Goal: Transaction & Acquisition: Purchase product/service

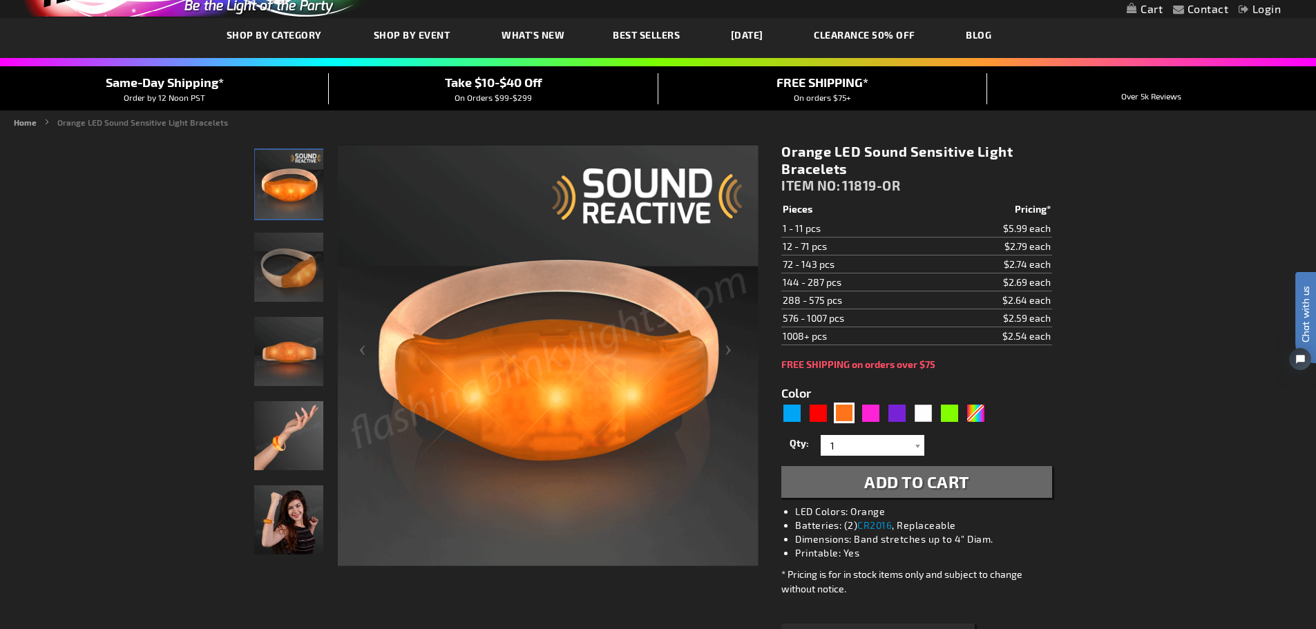
scroll to position [138, 0]
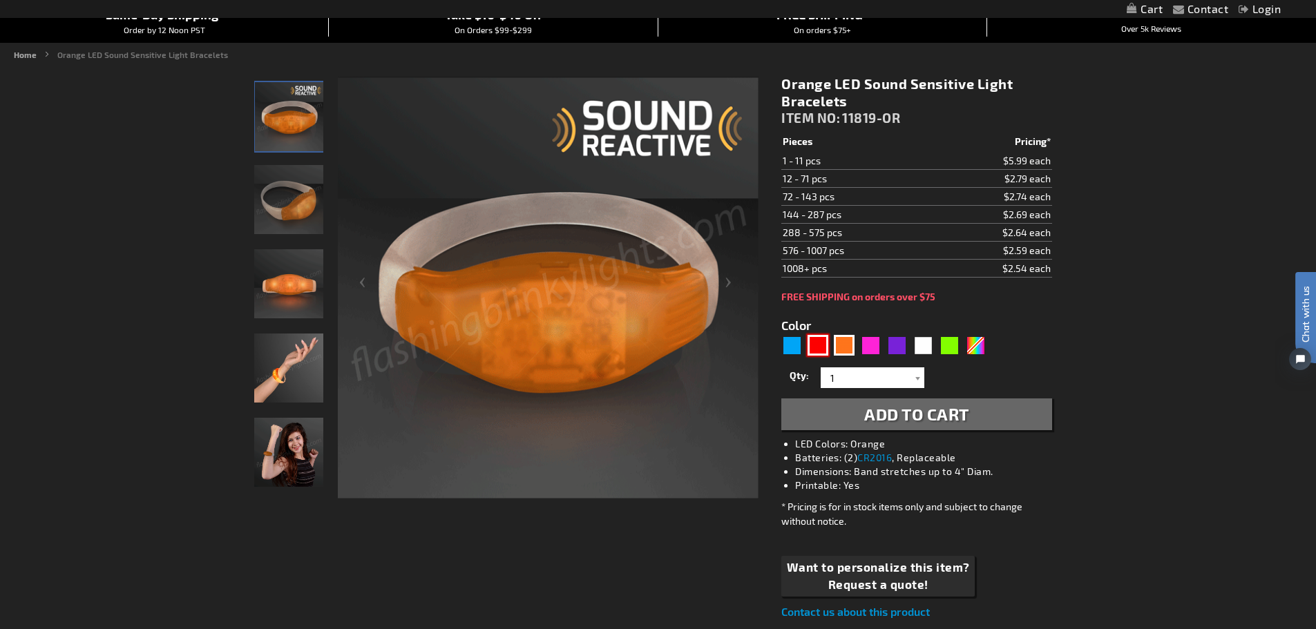
click at [817, 342] on div "Red" at bounding box center [818, 345] width 21 height 21
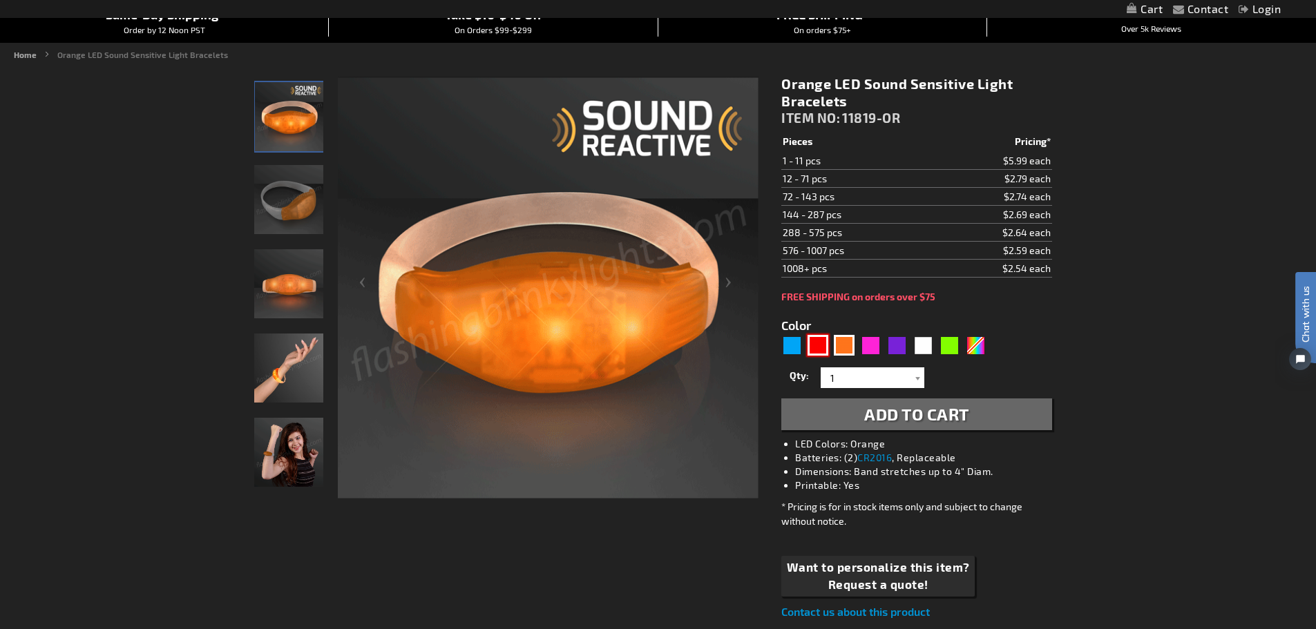
type input "5641"
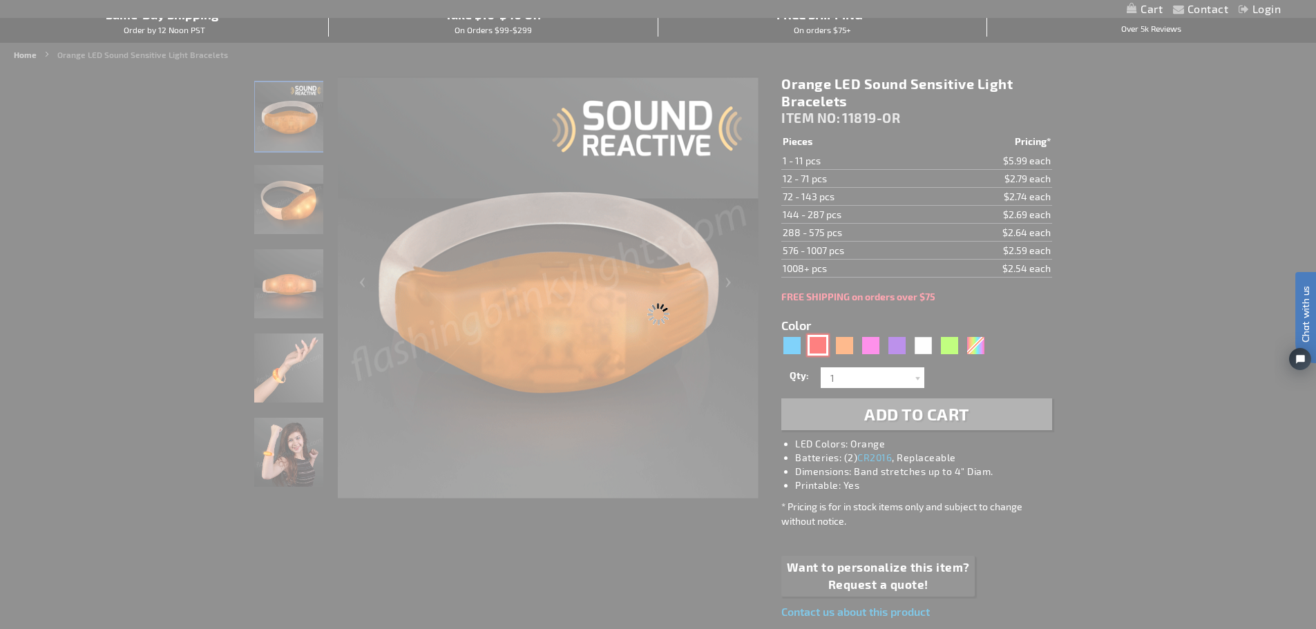
type input "11819-RD"
type input "Customize - Red LED Sound Activated Bracelets - ITEM NO: 11819-RD"
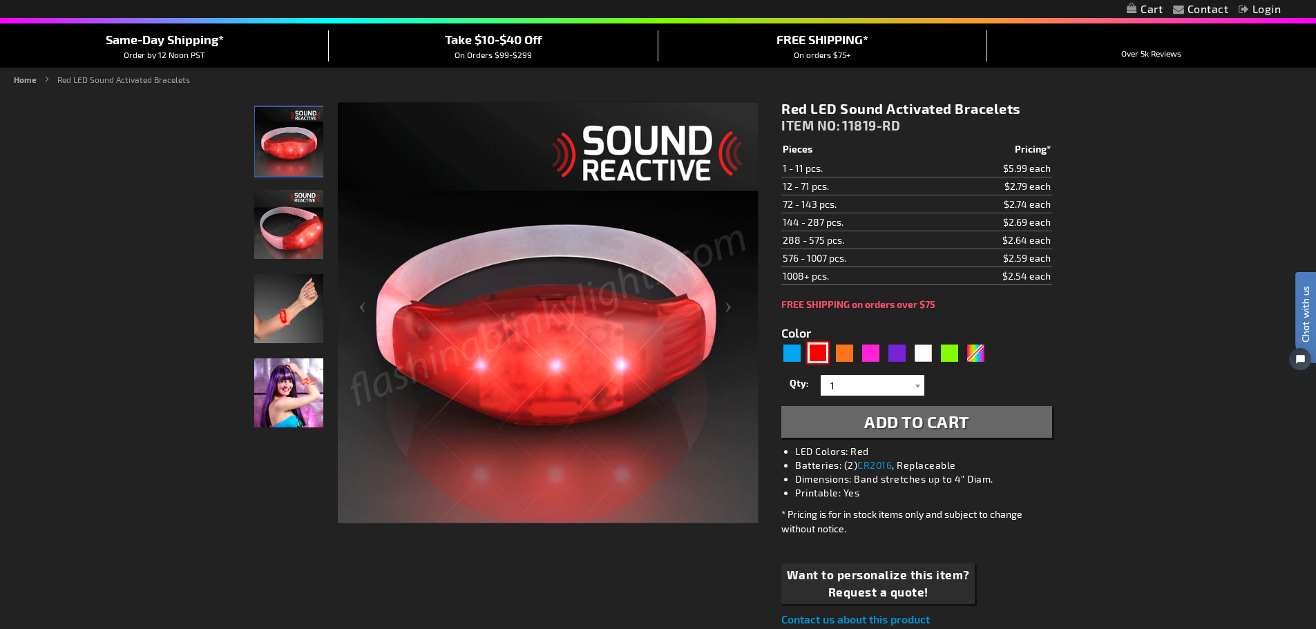
scroll to position [138, 0]
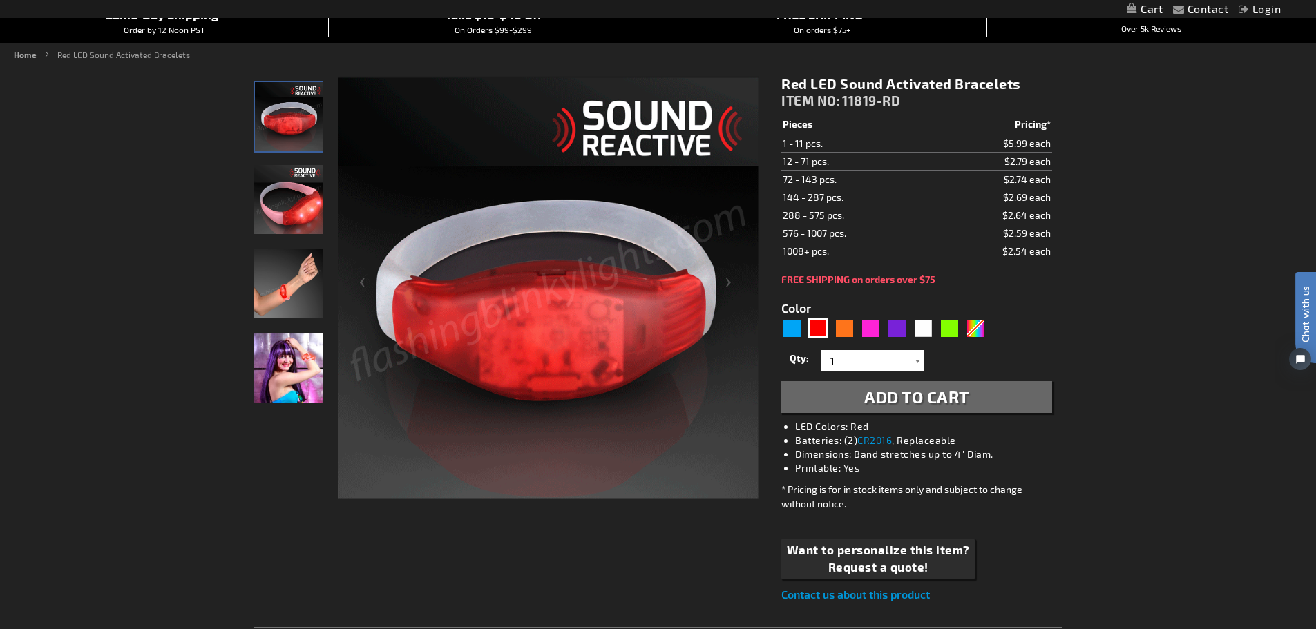
click at [918, 363] on div at bounding box center [918, 360] width 14 height 21
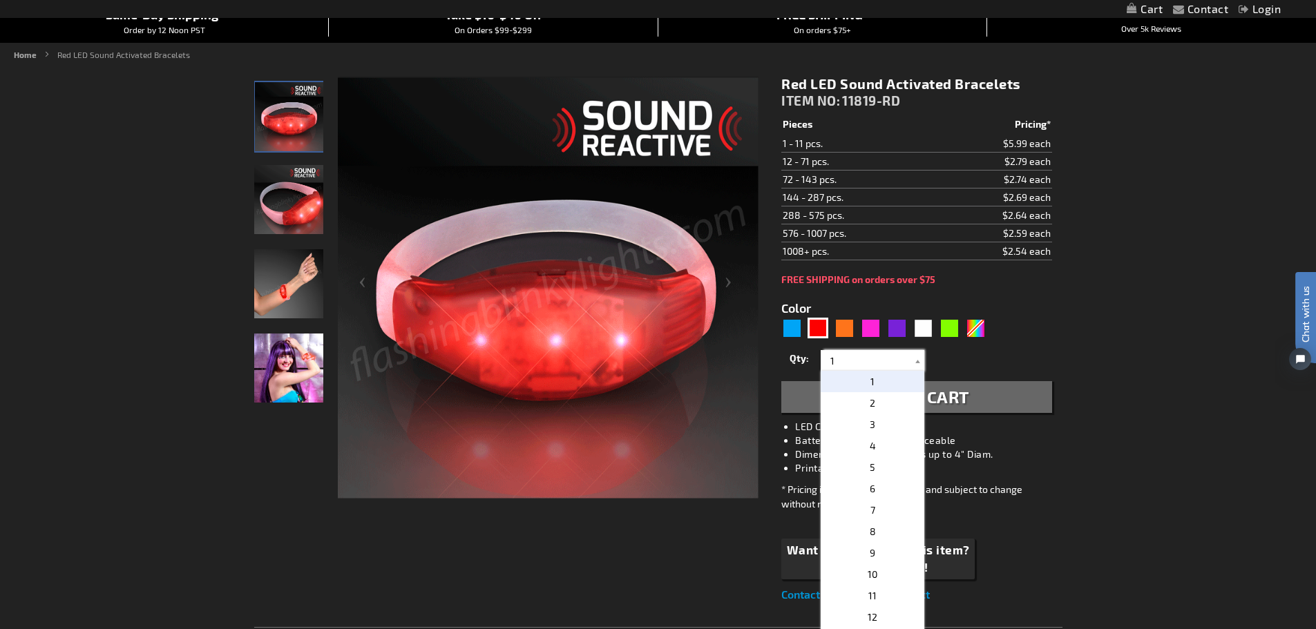
click at [821, 361] on div "1 2 3 4 5 6 7 8 9 10 11 12 24 36 48 60 72 84 96 108 120 1" at bounding box center [873, 360] width 104 height 21
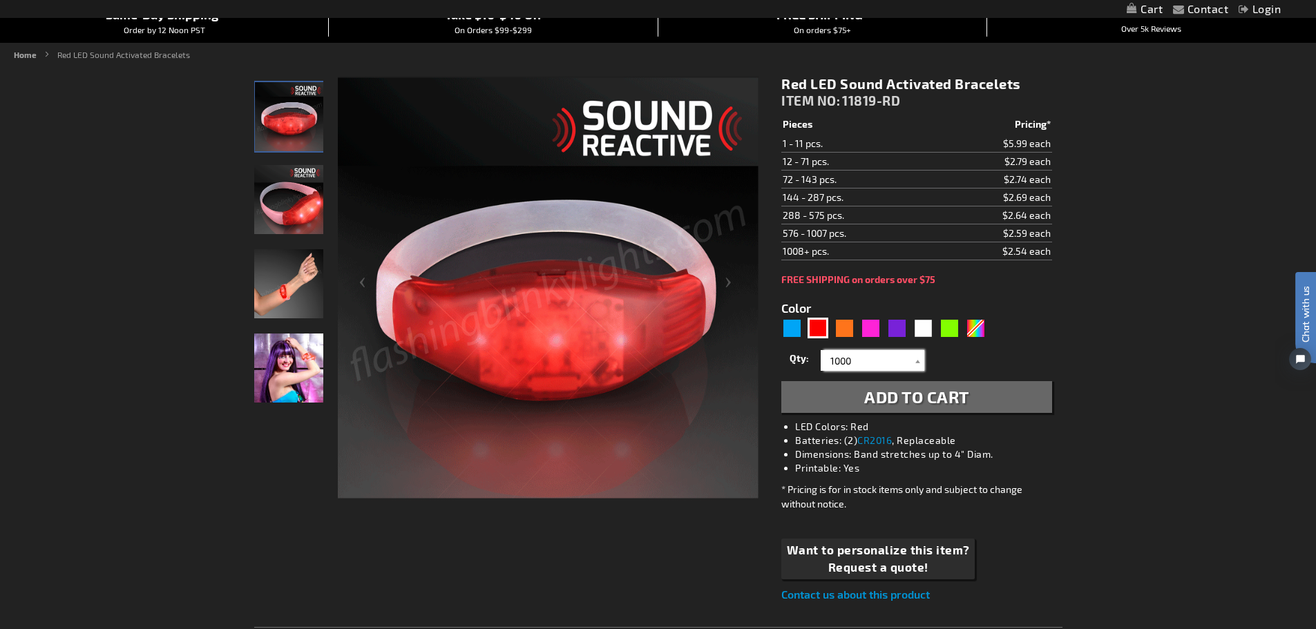
type input "1000"
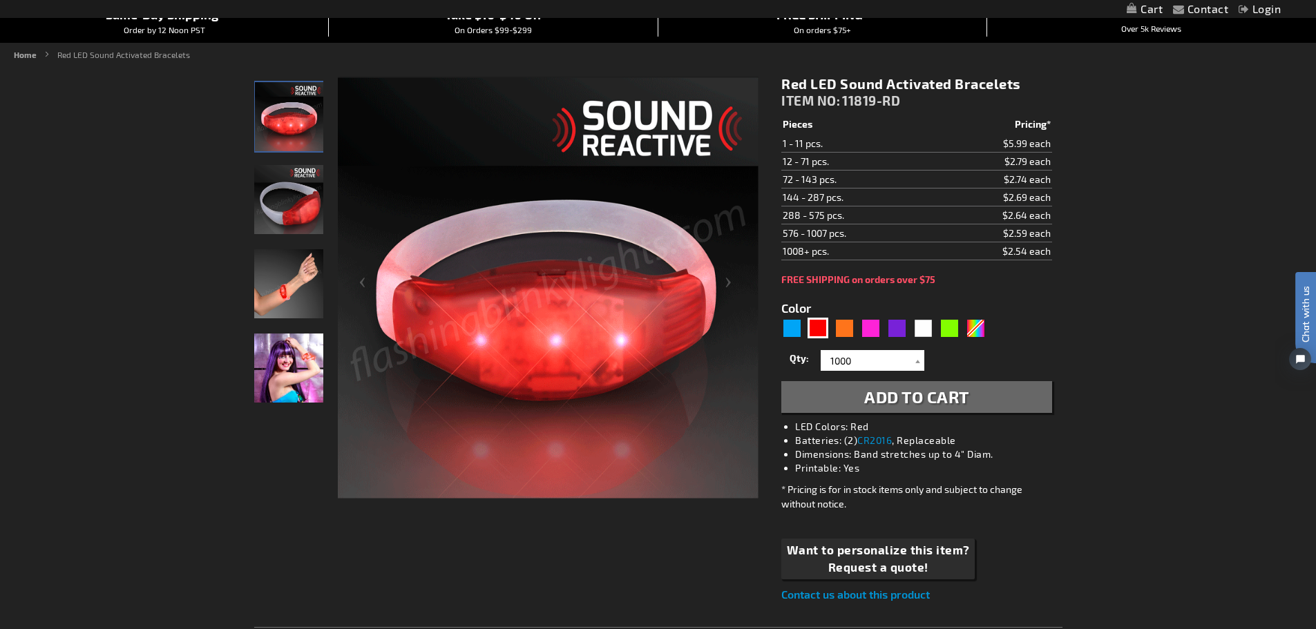
click at [1000, 358] on div "Qty 1 2 3 4 5 6 7 8 9 10 11 12 24 36 48 60 72 84 96 108 120 132 144 156 168" at bounding box center [916, 361] width 270 height 28
click at [924, 404] on span "Add to Cart" at bounding box center [916, 397] width 105 height 20
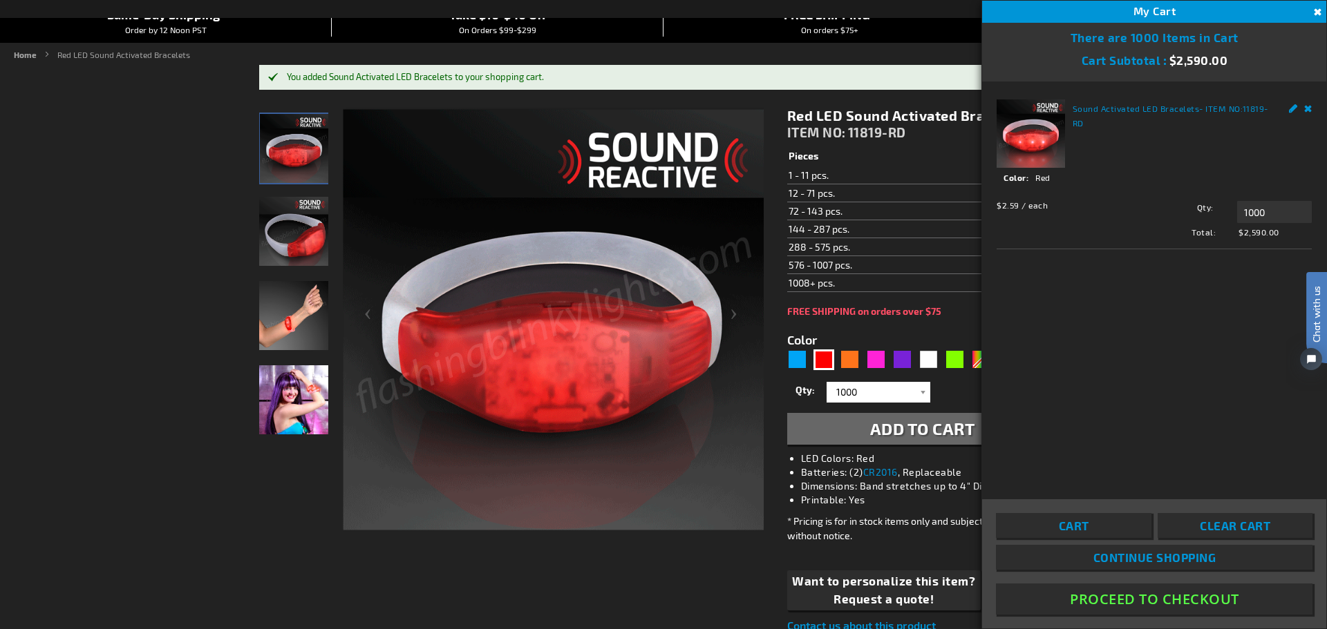
click at [1316, 15] on button "Close" at bounding box center [1315, 12] width 15 height 15
